Goal: Navigation & Orientation: Find specific page/section

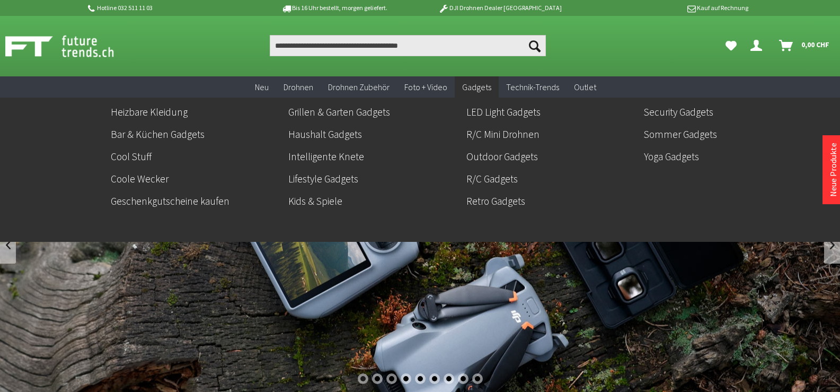
click at [474, 83] on span "Gadgets" at bounding box center [476, 87] width 29 height 11
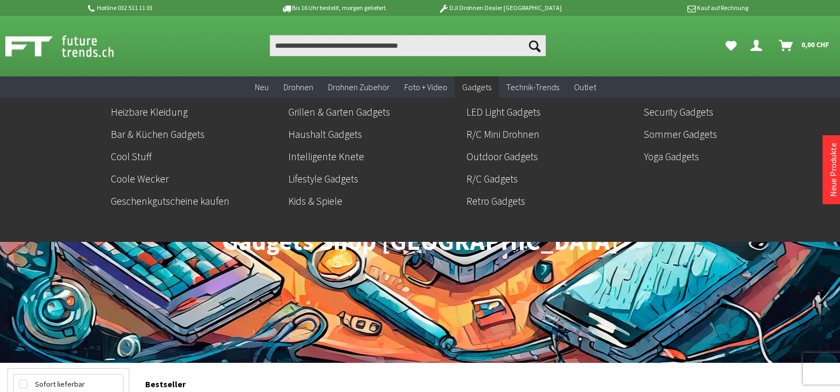
click at [477, 87] on span "Gadgets" at bounding box center [476, 87] width 29 height 11
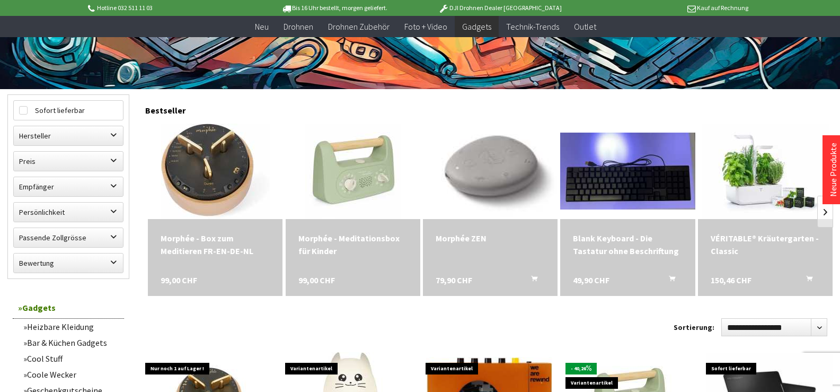
scroll to position [265, 0]
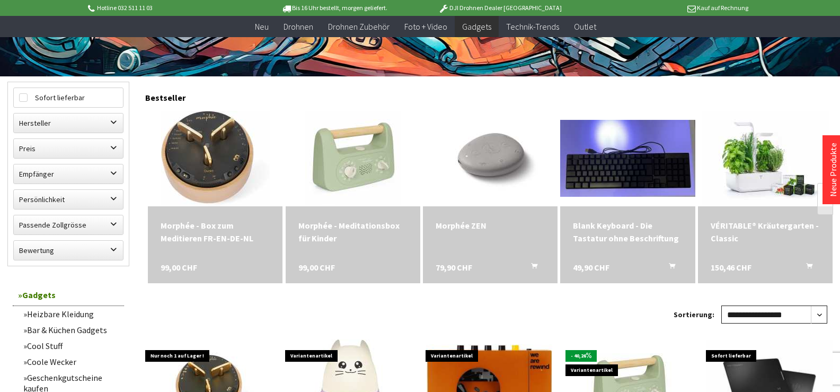
drag, startPoint x: 821, startPoint y: 312, endPoint x: 815, endPoint y: 309, distance: 6.9
click at [820, 312] on select "**********" at bounding box center [775, 314] width 106 height 18
select select "*"
click at [722, 305] on select "**********" at bounding box center [775, 314] width 106 height 18
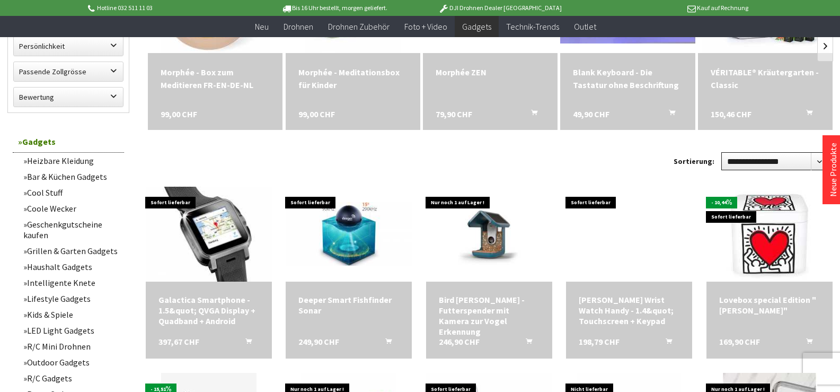
scroll to position [424, 0]
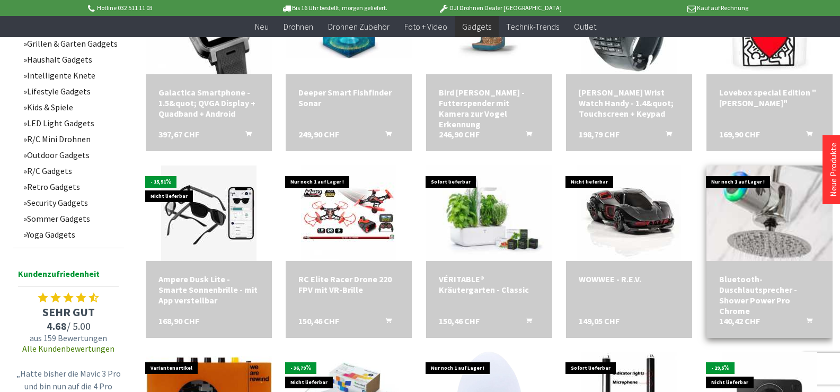
scroll to position [689, 0]
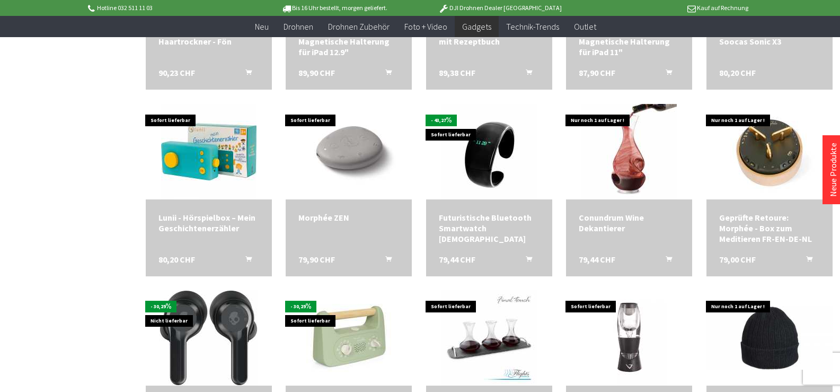
scroll to position [1484, 0]
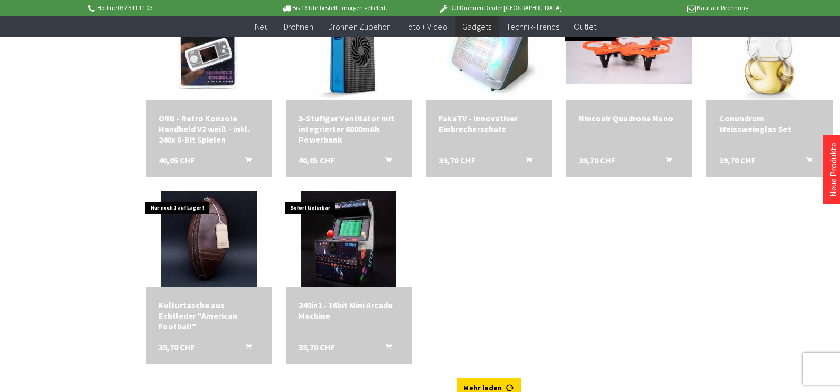
scroll to position [3128, 0]
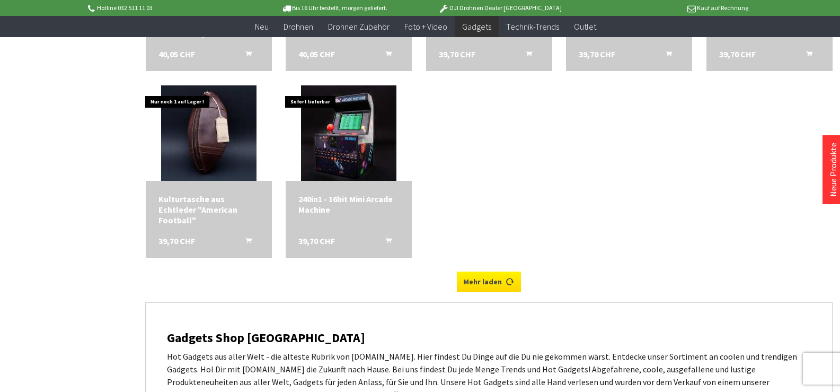
click at [487, 278] on link "Mehr laden" at bounding box center [489, 281] width 64 height 20
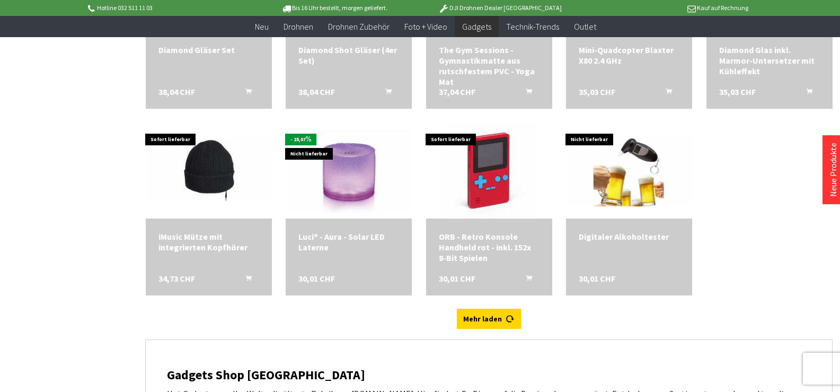
scroll to position [3499, 0]
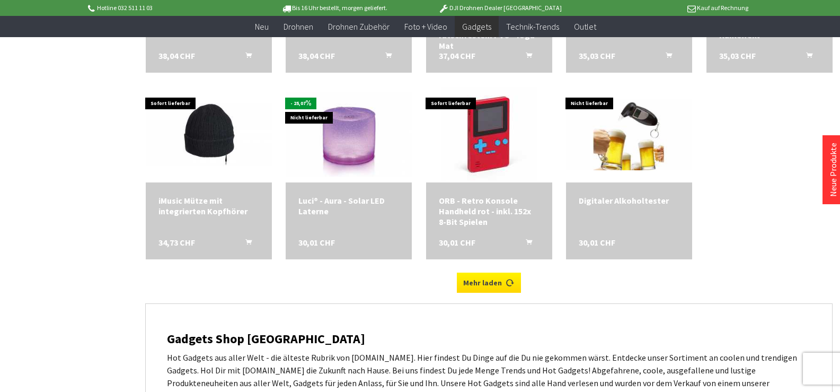
click at [491, 284] on link "Mehr laden" at bounding box center [489, 282] width 64 height 20
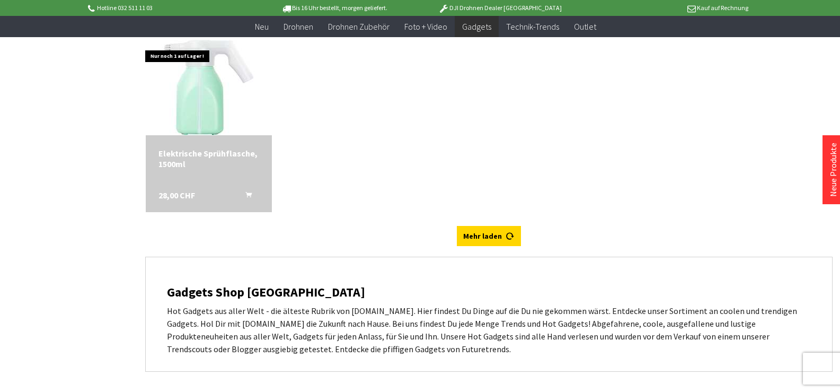
scroll to position [4135, 0]
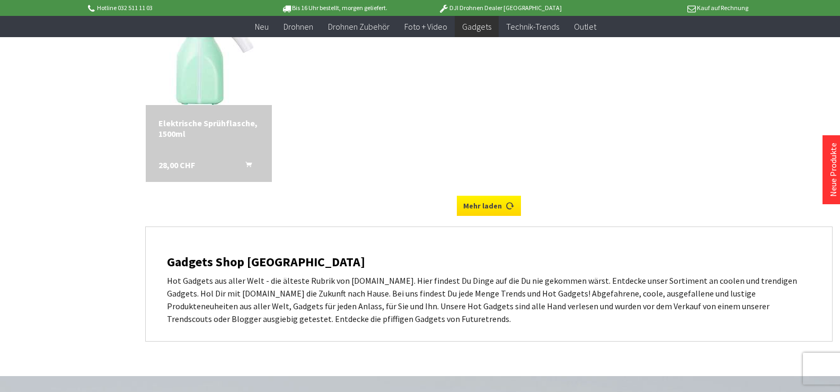
click at [497, 208] on link "Mehr laden" at bounding box center [489, 206] width 64 height 20
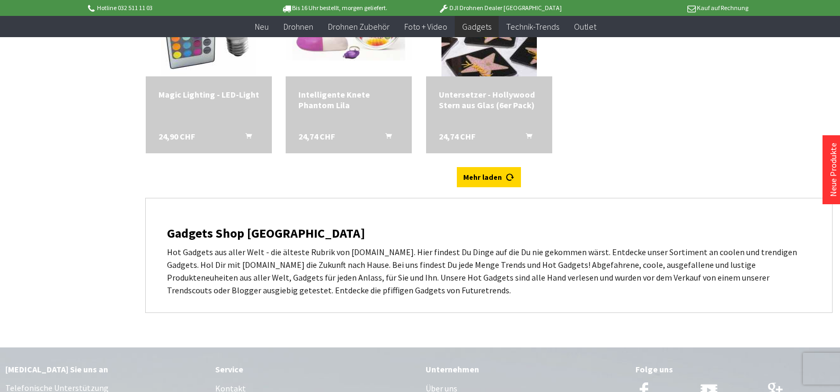
scroll to position [4559, 0]
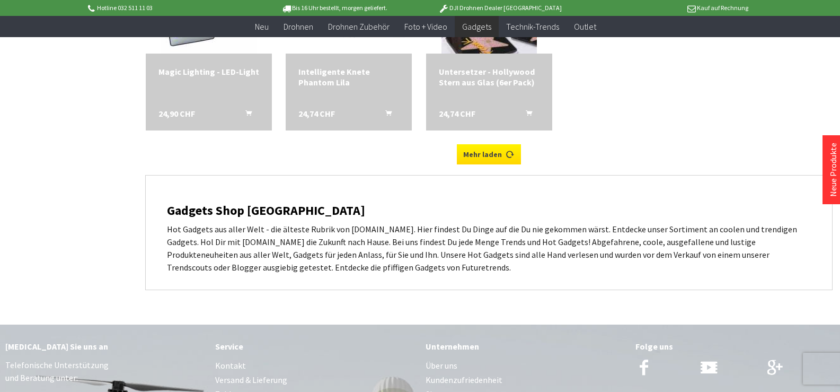
click at [488, 154] on link "Mehr laden" at bounding box center [489, 154] width 64 height 20
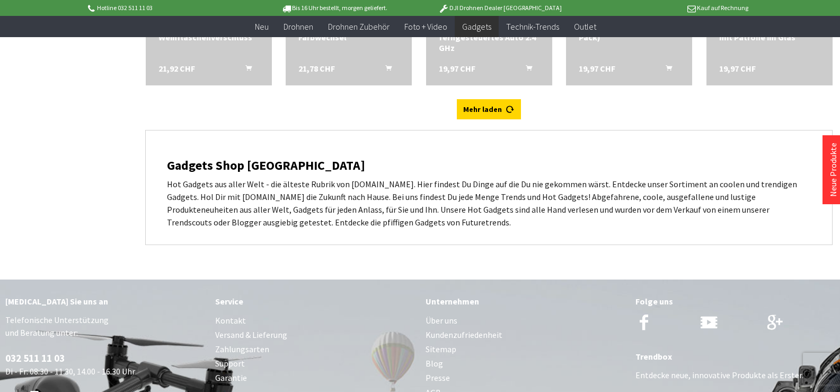
scroll to position [4983, 0]
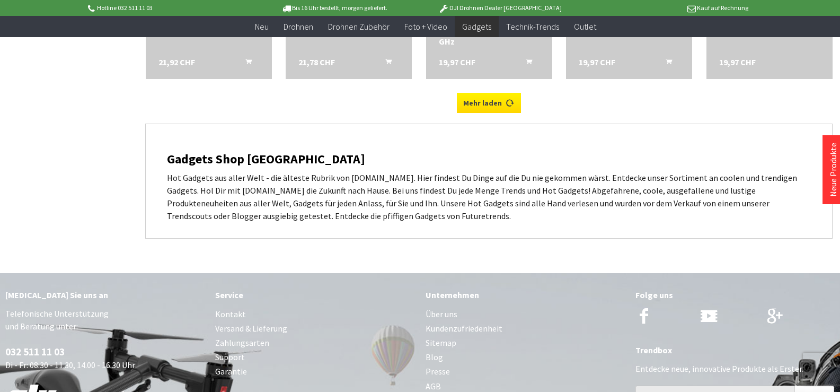
click at [489, 102] on link "Mehr laden" at bounding box center [489, 103] width 64 height 20
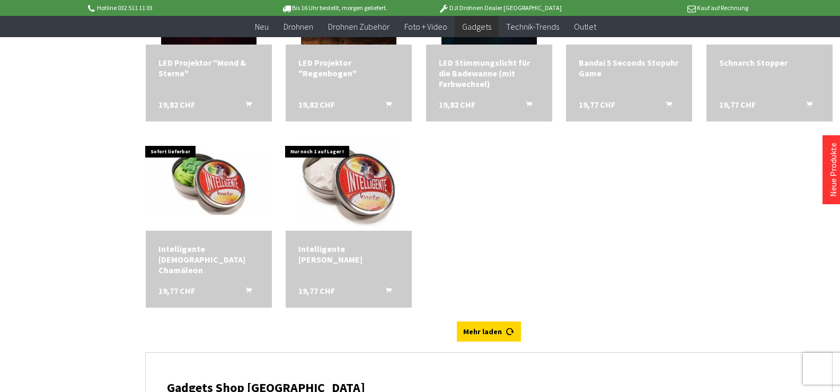
scroll to position [5460, 0]
